Goal: Task Accomplishment & Management: Manage account settings

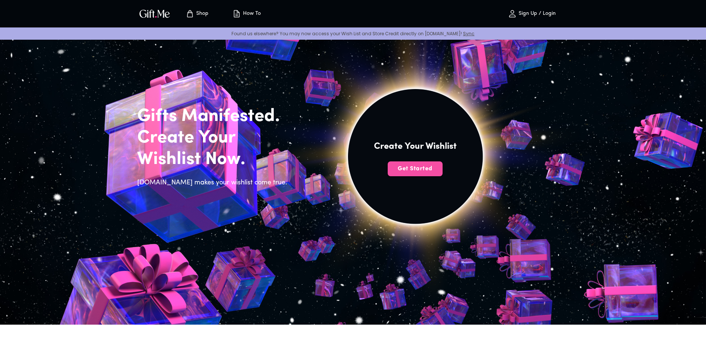
click at [412, 171] on span "Get Started" at bounding box center [414, 169] width 55 height 8
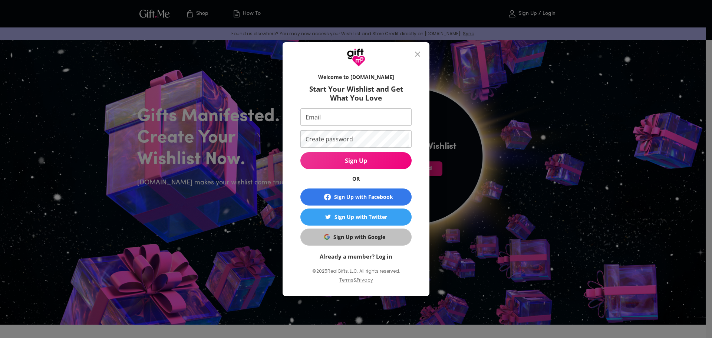
click at [369, 235] on div "Sign Up with Google" at bounding box center [359, 237] width 52 height 8
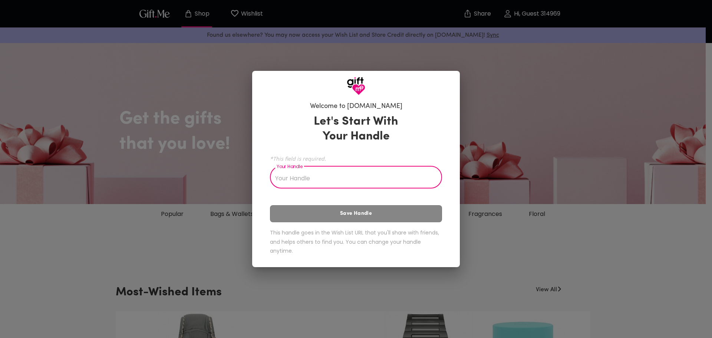
click at [374, 182] on input "Your Handle" at bounding box center [352, 178] width 164 height 21
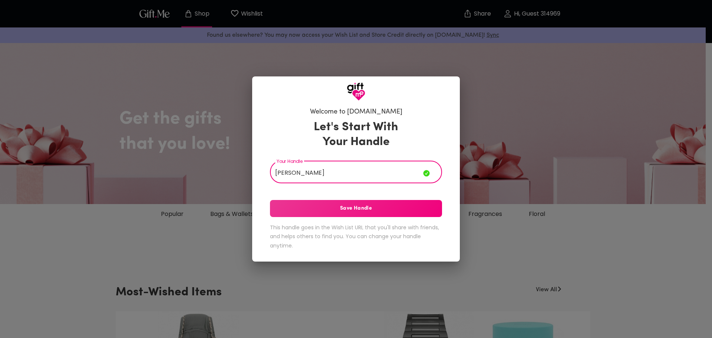
type input "[PERSON_NAME]"
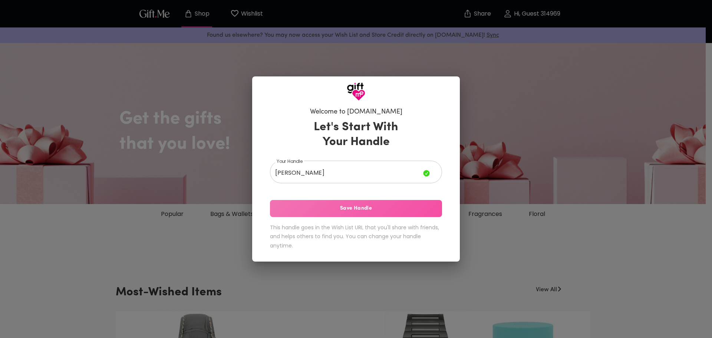
click at [370, 207] on span "Save Handle" at bounding box center [356, 208] width 172 height 8
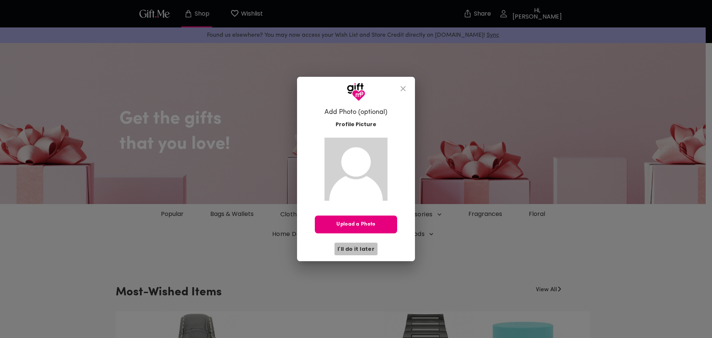
click at [359, 249] on span "I'll do it later" at bounding box center [355, 249] width 37 height 8
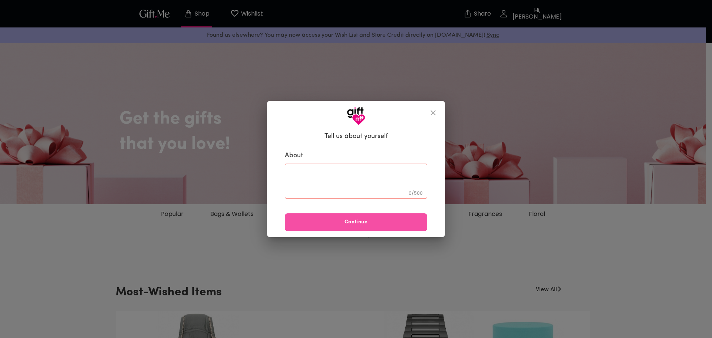
click at [357, 223] on span "Continue" at bounding box center [356, 222] width 142 height 8
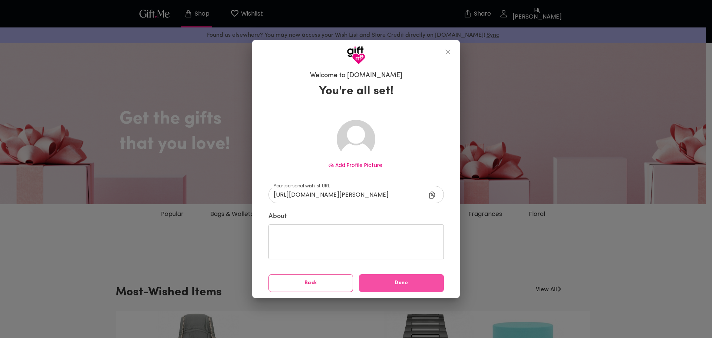
click at [396, 283] on span "Done" at bounding box center [401, 283] width 85 height 8
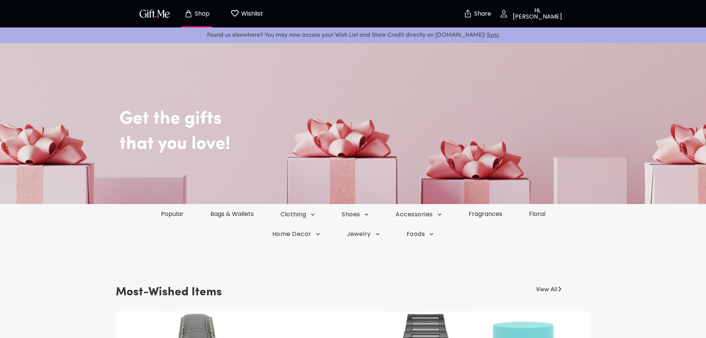
click at [161, 12] on img "button" at bounding box center [154, 13] width 33 height 11
click at [486, 11] on p "Share" at bounding box center [481, 14] width 19 height 6
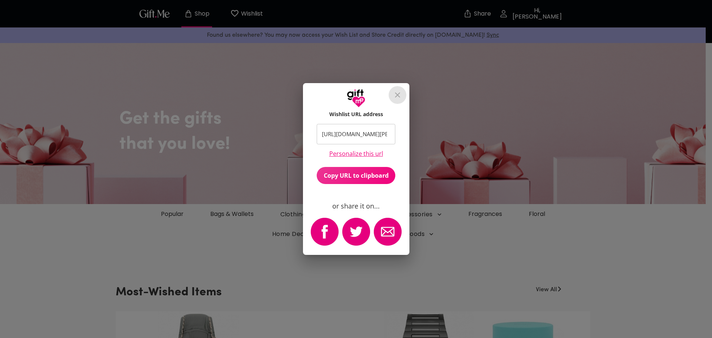
click at [397, 95] on icon "close" at bounding box center [397, 94] width 5 height 5
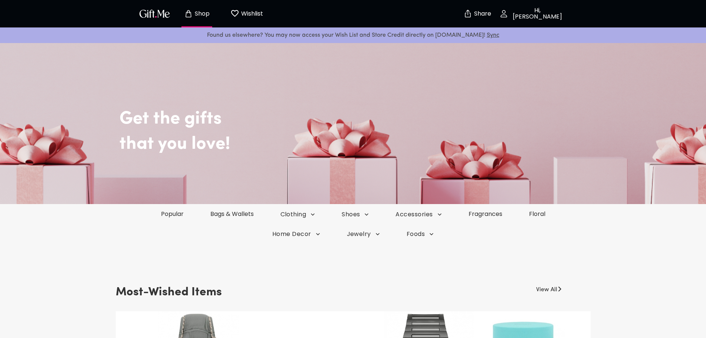
click at [533, 14] on p "Hi, Pellumb" at bounding box center [536, 13] width 56 height 13
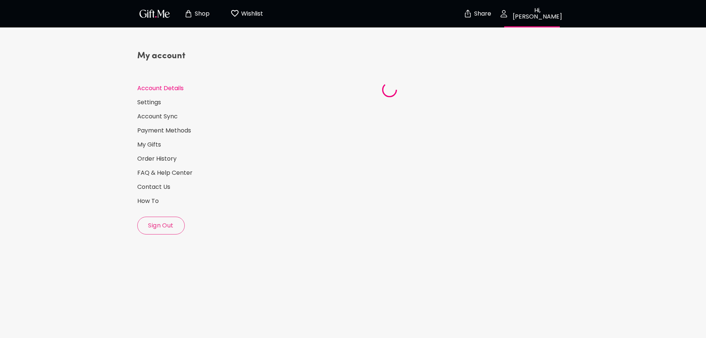
select select "US"
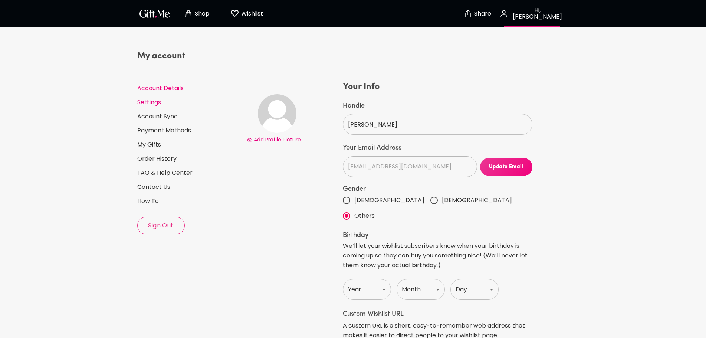
click at [148, 99] on link "Settings" at bounding box center [188, 102] width 103 height 8
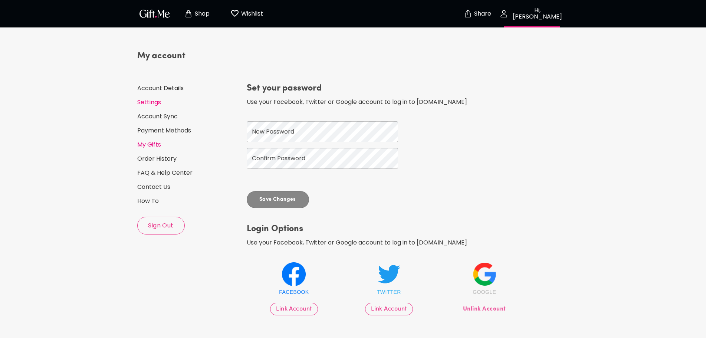
click at [149, 142] on link "My Gifts" at bounding box center [188, 145] width 103 height 8
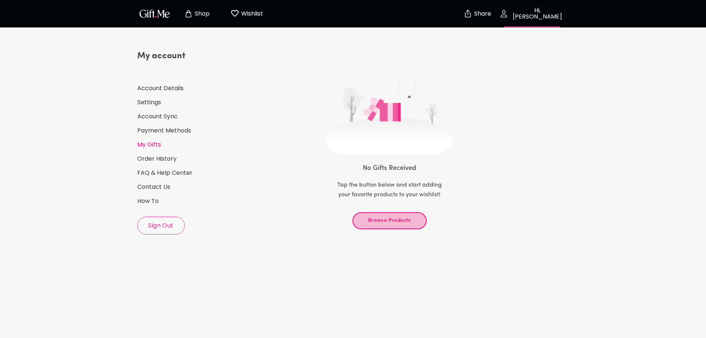
click at [381, 217] on span "Browse Products" at bounding box center [390, 221] width 62 height 8
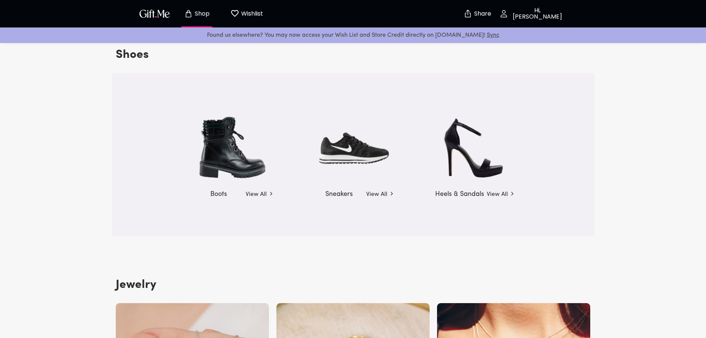
scroll to position [1058, 0]
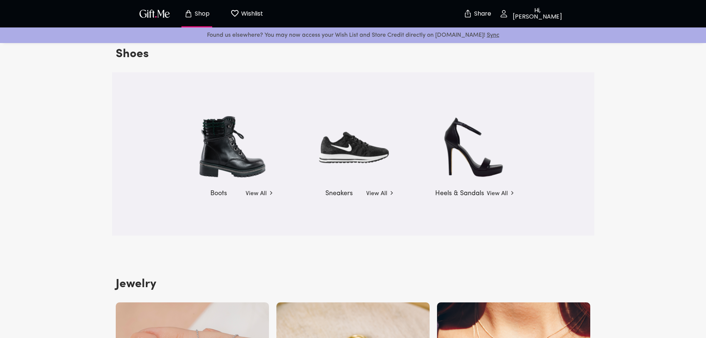
click at [357, 156] on img at bounding box center [353, 146] width 82 height 75
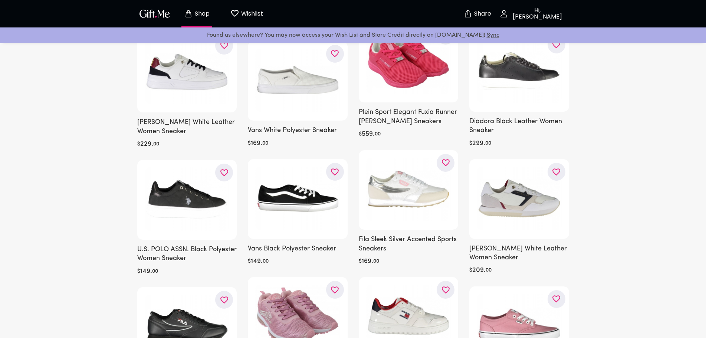
scroll to position [227, 0]
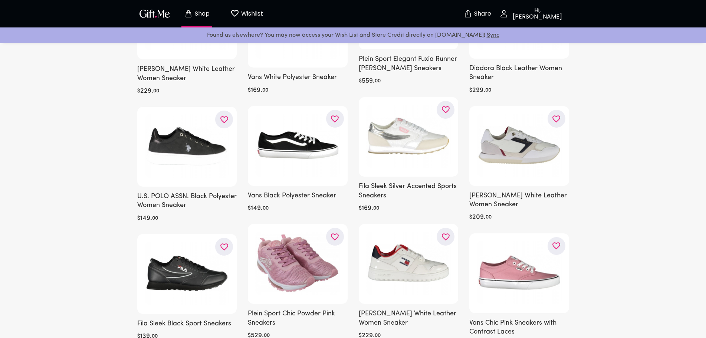
scroll to position [227, 0]
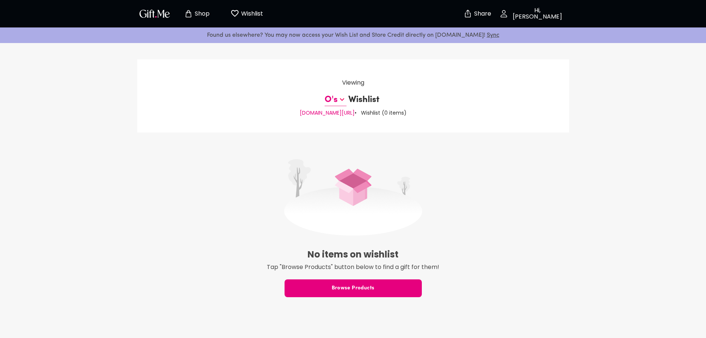
click at [353, 197] on img at bounding box center [353, 197] width 138 height 76
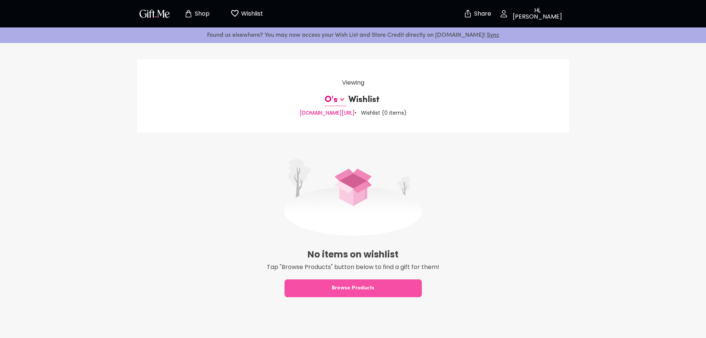
click at [328, 286] on span "Browse Products" at bounding box center [352, 288] width 137 height 8
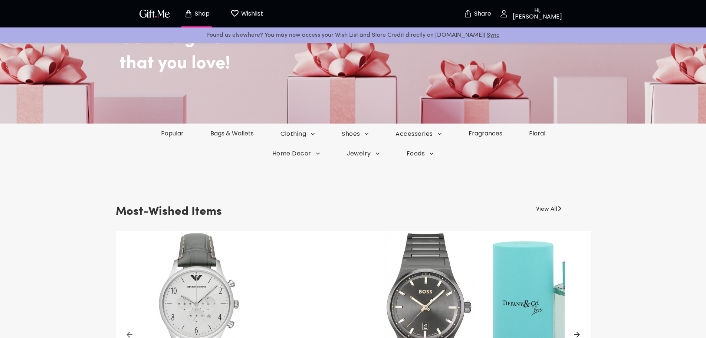
scroll to position [79, 0]
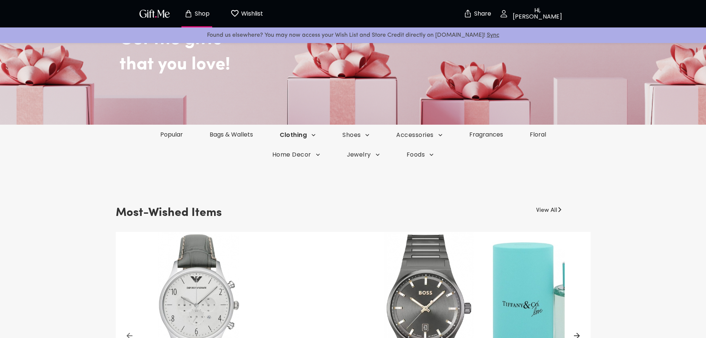
click at [312, 136] on icon "button" at bounding box center [313, 134] width 7 height 7
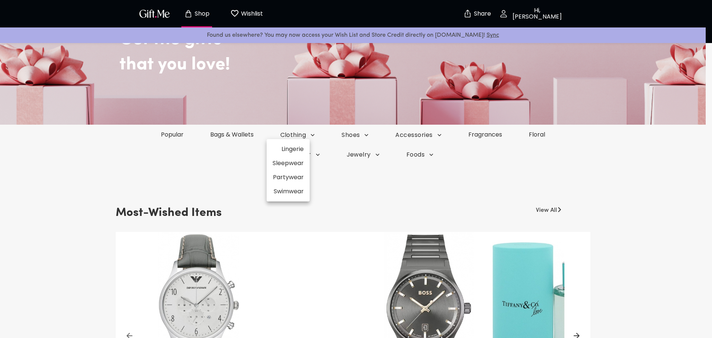
click at [307, 229] on div at bounding box center [356, 169] width 712 height 338
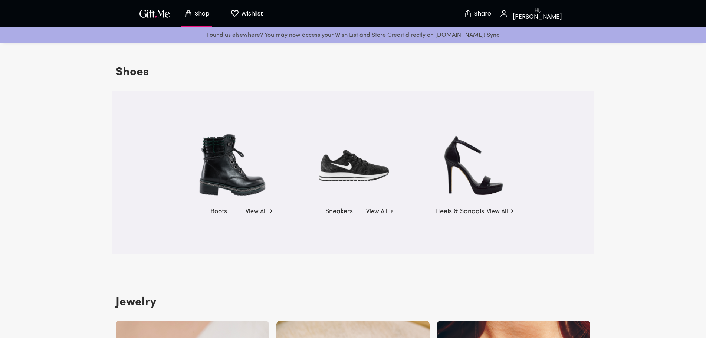
scroll to position [1053, 0]
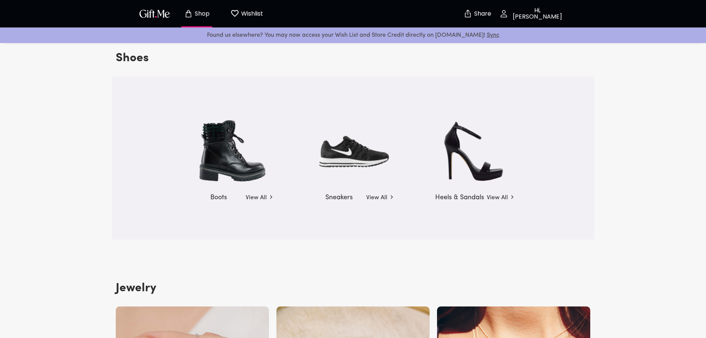
click at [375, 197] on link "View All" at bounding box center [380, 196] width 28 height 12
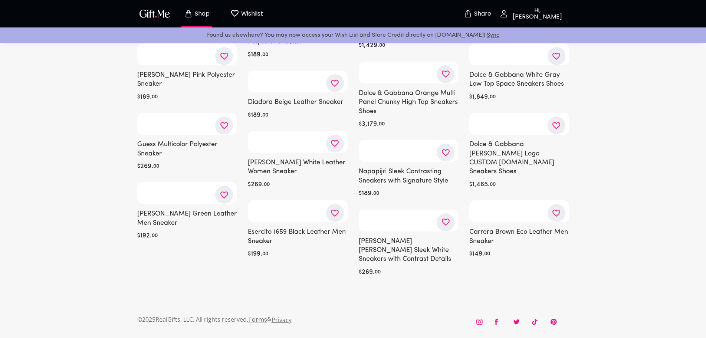
scroll to position [1868, 0]
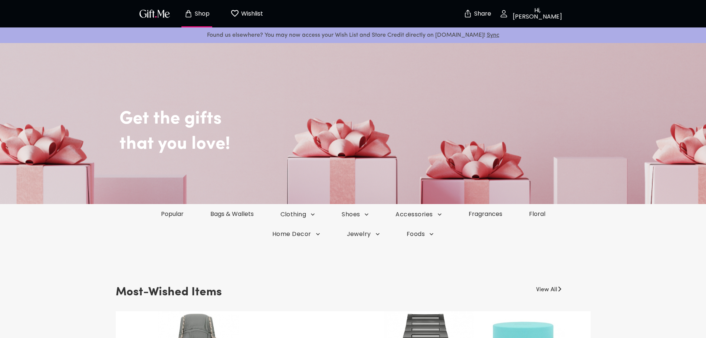
click at [539, 12] on p "Hi, Pellumb" at bounding box center [536, 13] width 56 height 13
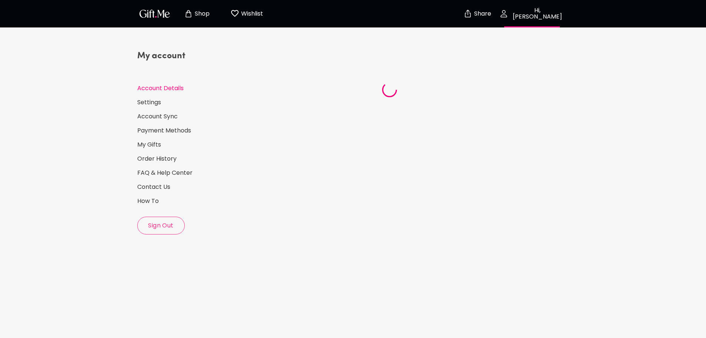
select select "US"
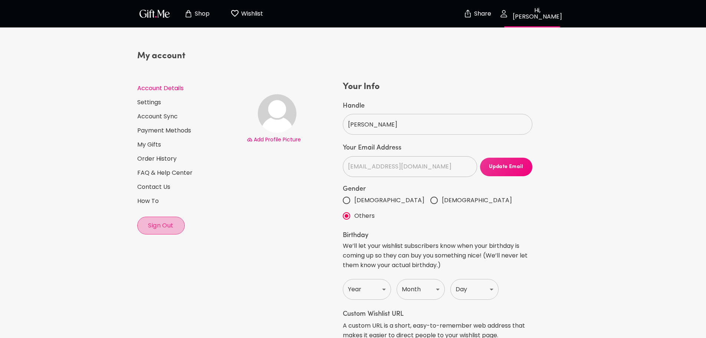
click at [154, 229] on span "Sign Out" at bounding box center [161, 225] width 47 height 8
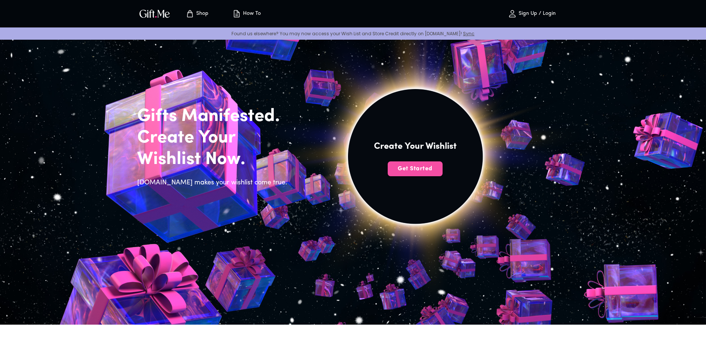
click at [420, 172] on span "Get Started" at bounding box center [414, 169] width 55 height 8
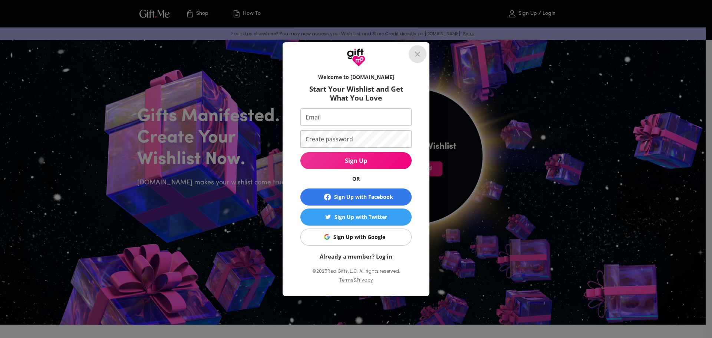
click at [423, 50] on button "close" at bounding box center [418, 54] width 18 height 18
